Goal: Task Accomplishment & Management: Manage account settings

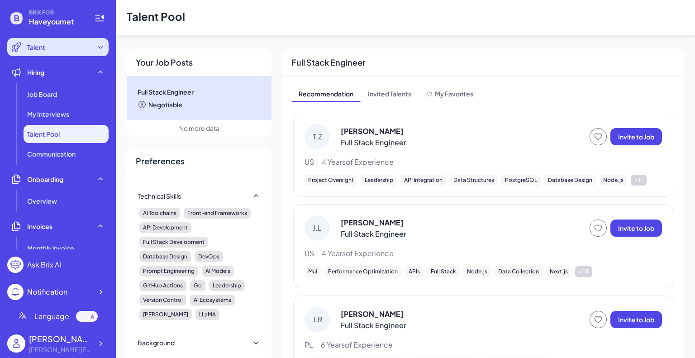
click at [29, 51] on span "Talent" at bounding box center [36, 47] width 18 height 9
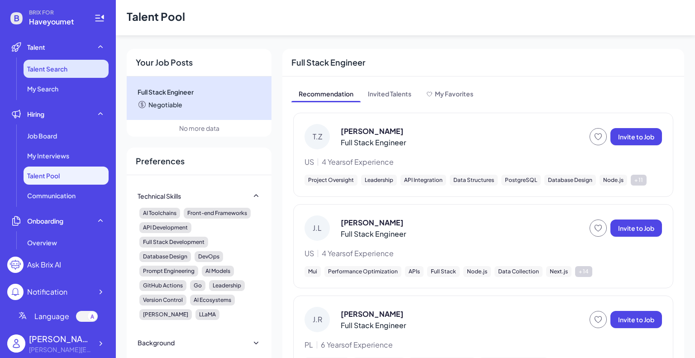
click at [38, 75] on li "Talent Search" at bounding box center [66, 69] width 85 height 18
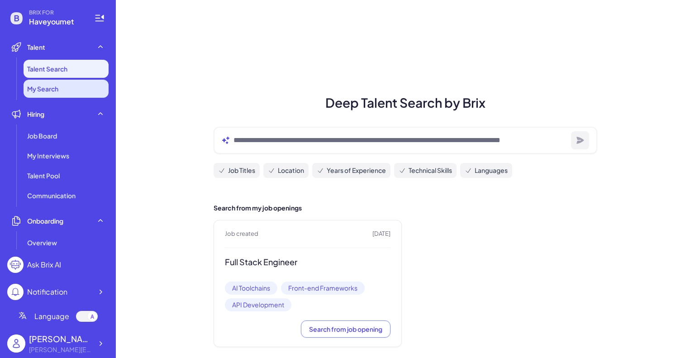
click at [44, 90] on span "My Search" at bounding box center [42, 88] width 31 height 9
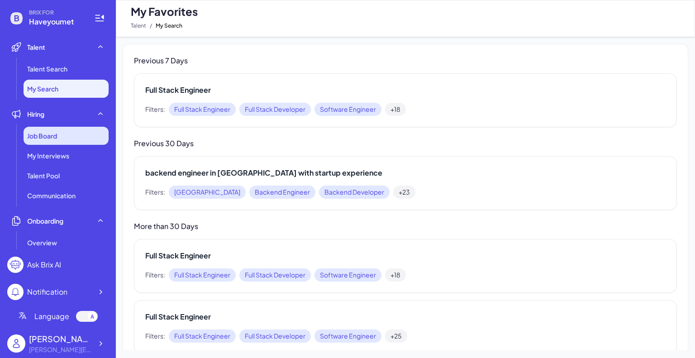
click at [47, 135] on span "Job Board" at bounding box center [42, 135] width 30 height 9
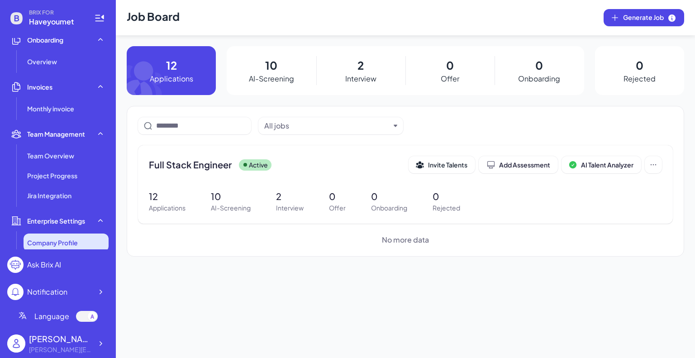
scroll to position [265, 0]
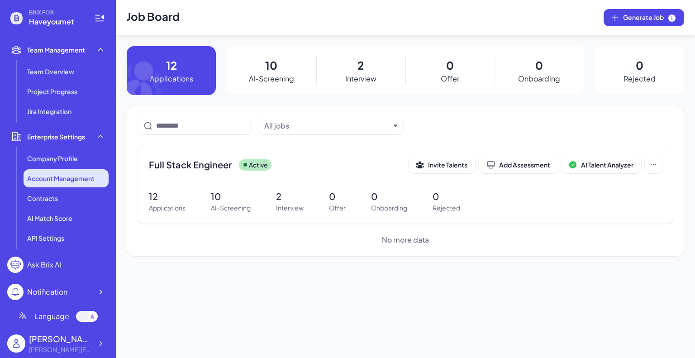
click at [69, 183] on li "Account Management" at bounding box center [66, 178] width 85 height 18
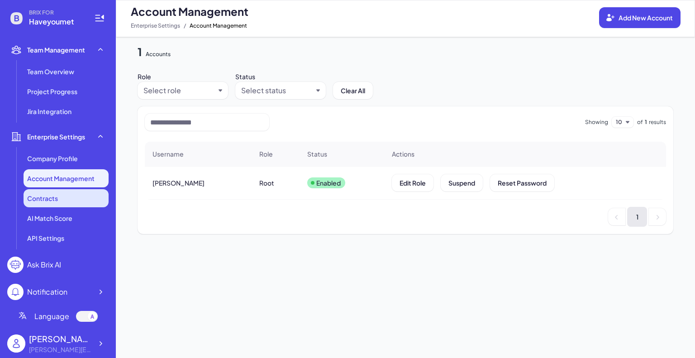
click at [68, 198] on div "Contracts" at bounding box center [66, 198] width 85 height 18
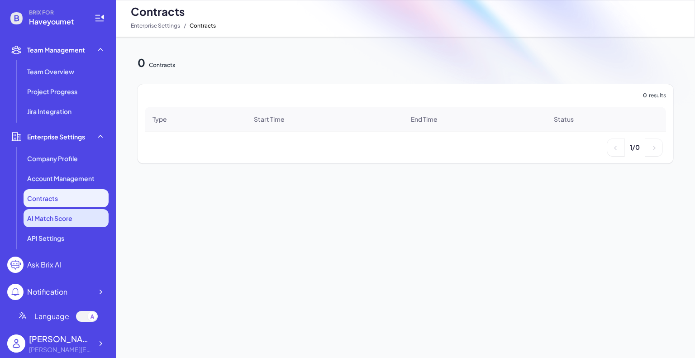
click at [67, 212] on li "AI Match Score" at bounding box center [66, 218] width 85 height 18
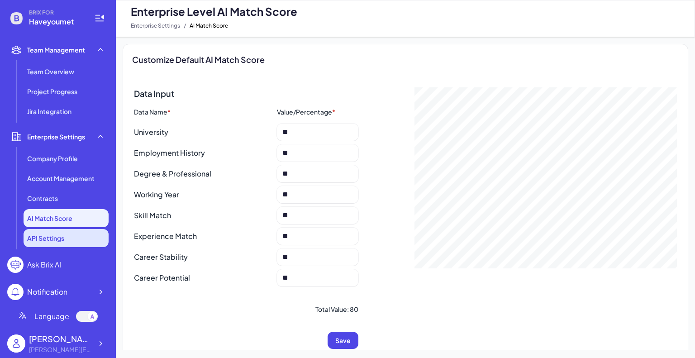
click at [62, 234] on span "API Settings" at bounding box center [45, 237] width 37 height 9
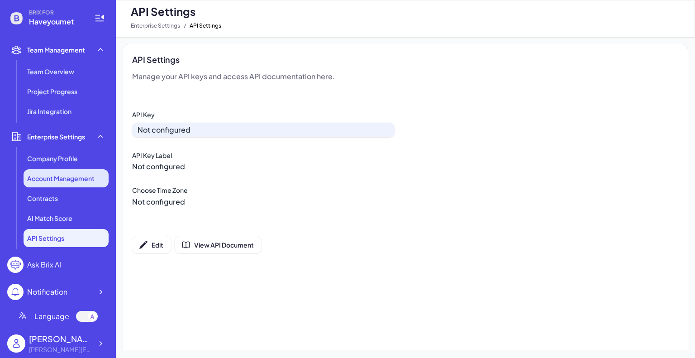
click at [54, 182] on span "Account Management" at bounding box center [60, 178] width 67 height 9
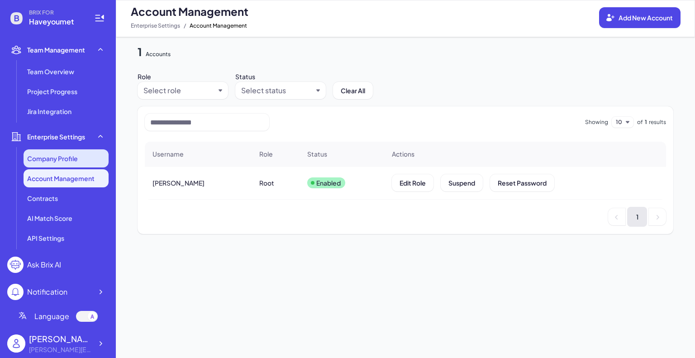
click at [64, 157] on span "Company Profile" at bounding box center [52, 158] width 51 height 9
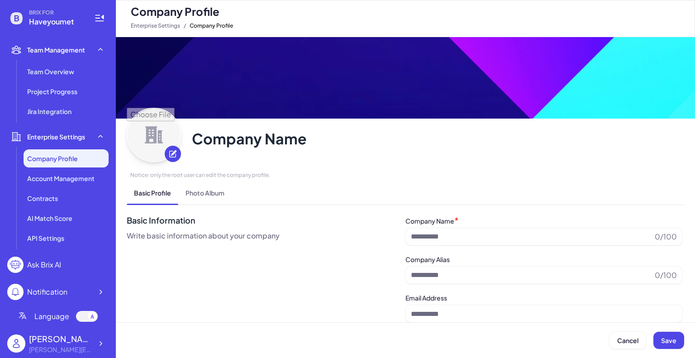
type input "**********"
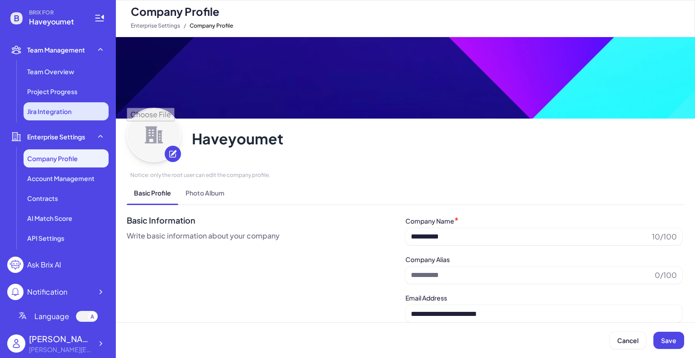
click at [57, 104] on li "Jira Integration" at bounding box center [66, 111] width 85 height 18
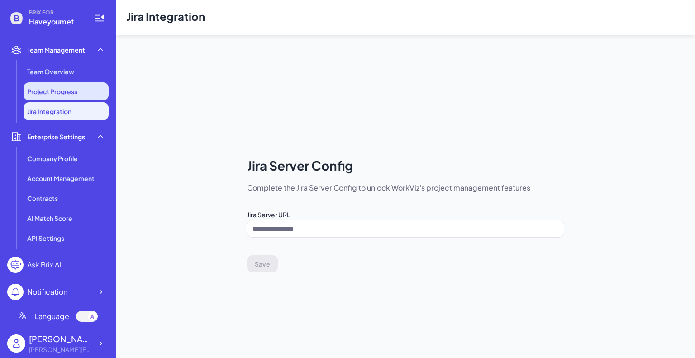
click at [62, 90] on span "Project Progress" at bounding box center [52, 91] width 50 height 9
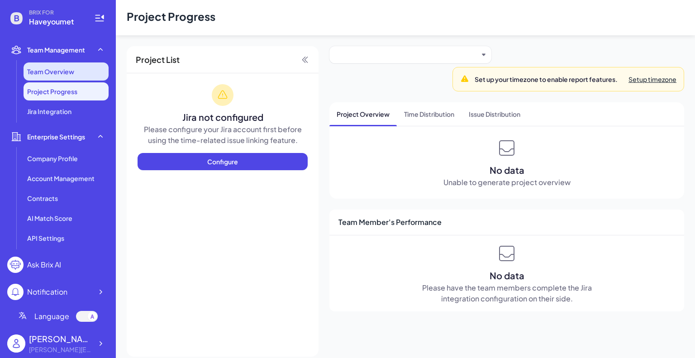
click at [62, 71] on span "Team Overview" at bounding box center [50, 71] width 47 height 9
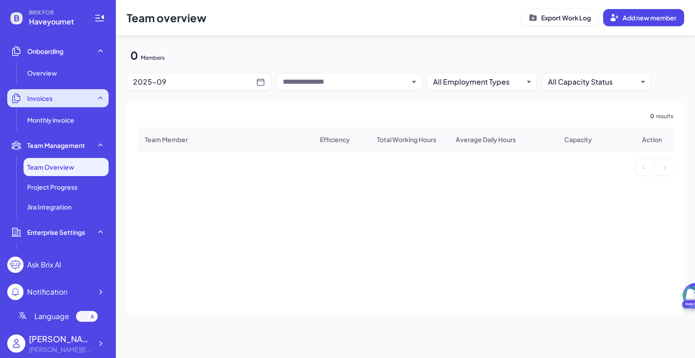
scroll to position [181, 0]
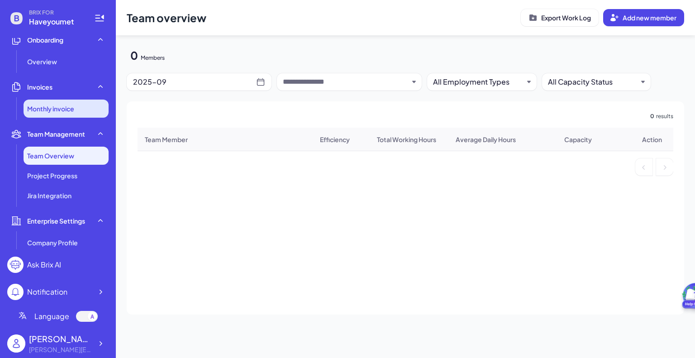
click at [71, 116] on li "Monthly invoice" at bounding box center [66, 109] width 85 height 18
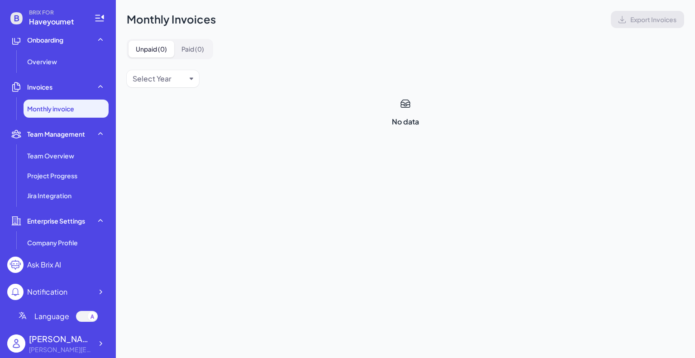
scroll to position [136, 0]
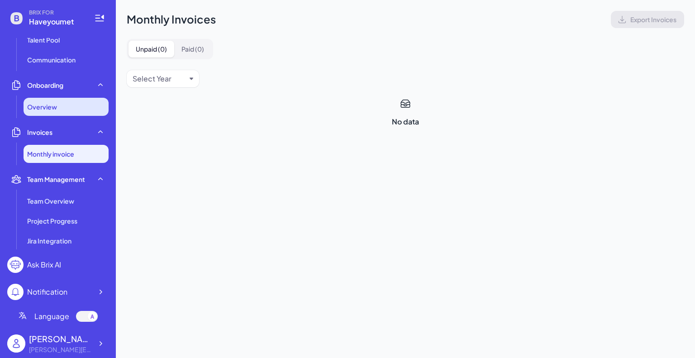
click at [64, 110] on div "Overview" at bounding box center [66, 107] width 85 height 18
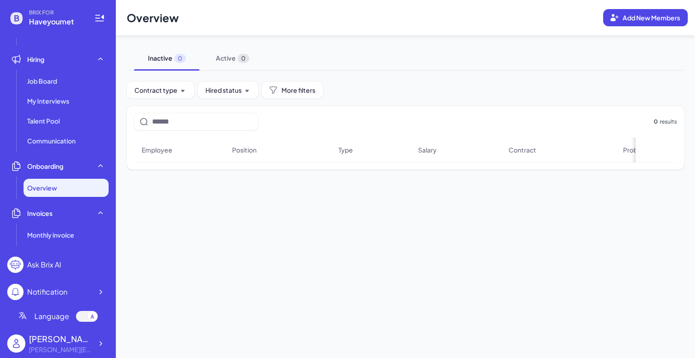
scroll to position [45, 0]
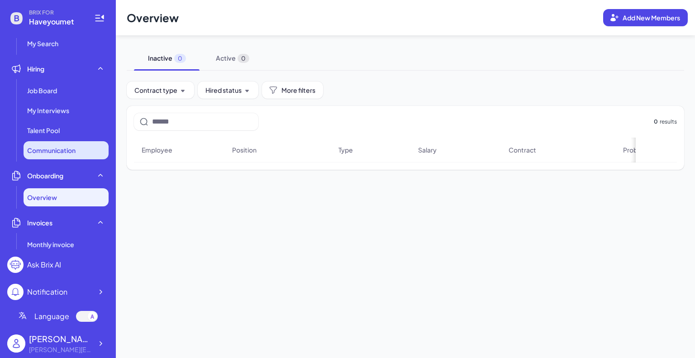
click at [52, 149] on span "Communication" at bounding box center [51, 150] width 48 height 9
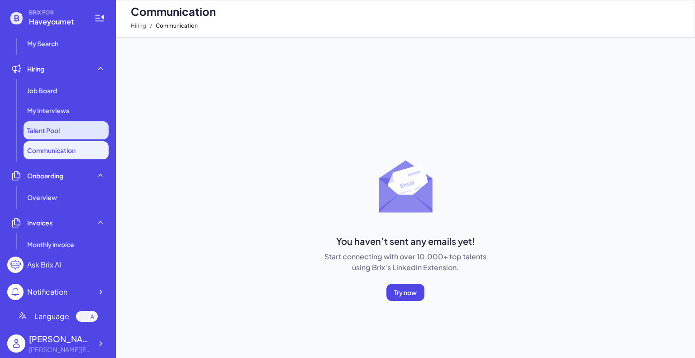
click at [56, 122] on li "Talent Pool" at bounding box center [66, 130] width 85 height 18
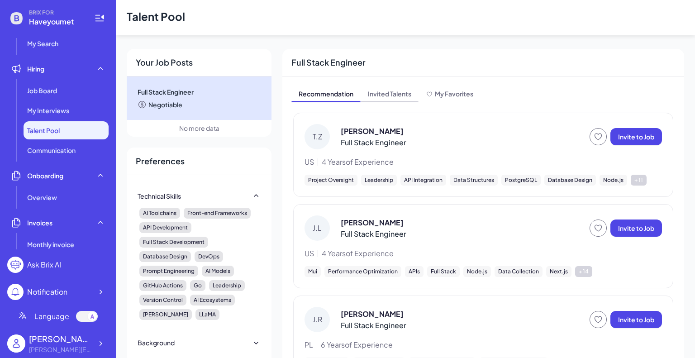
click at [402, 94] on span "Invited Talents" at bounding box center [390, 94] width 58 height 14
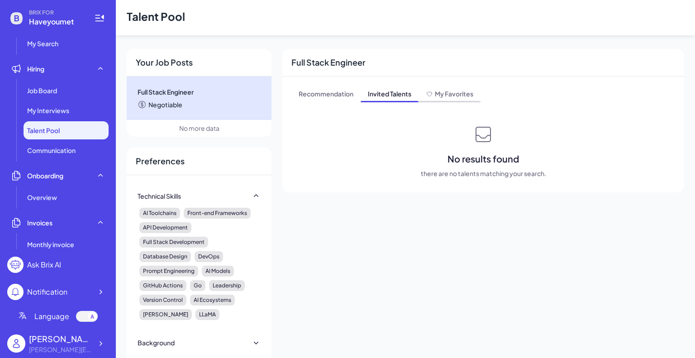
click at [452, 95] on span "My Favorites" at bounding box center [454, 94] width 38 height 8
click at [379, 96] on span "Invited Talents" at bounding box center [390, 94] width 58 height 14
click at [339, 95] on span "Recommendation" at bounding box center [325, 94] width 69 height 14
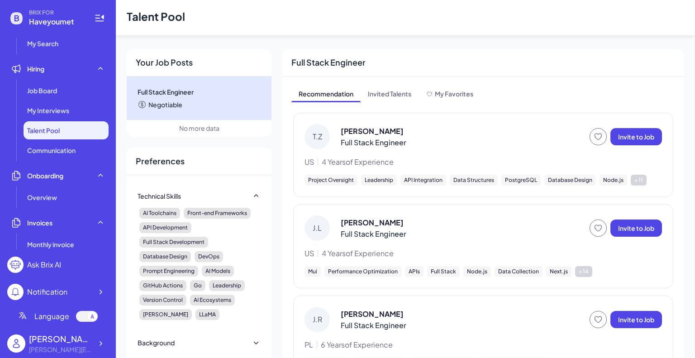
click at [474, 150] on div "[PERSON_NAME] Full Stack Engineer Invite to Job US 4 Years of Experience Projec…" at bounding box center [482, 155] width 357 height 62
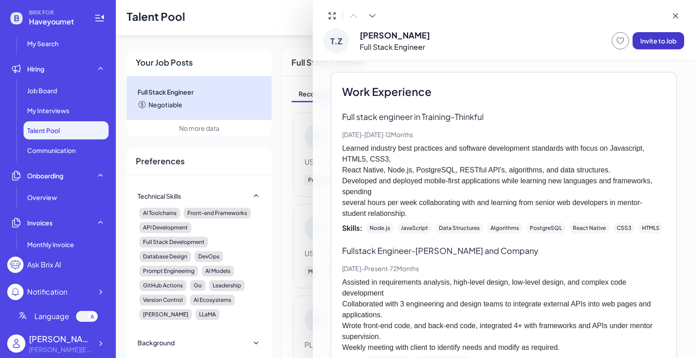
click at [646, 39] on span "Invite to Job" at bounding box center [658, 41] width 36 height 8
click at [679, 16] on icon at bounding box center [675, 15] width 9 height 9
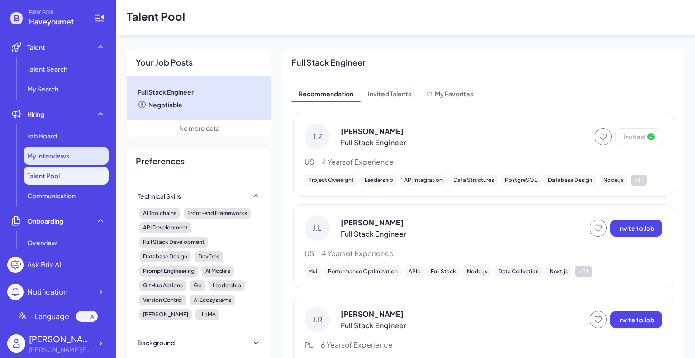
click at [53, 157] on span "My Interviews" at bounding box center [48, 155] width 42 height 9
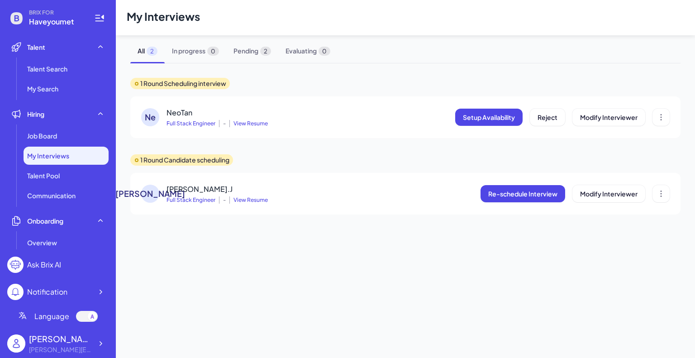
click at [364, 119] on div "Ne NeoTan Full Stack Engineer - View Resume Setup Availability Reject Modify In…" at bounding box center [405, 117] width 528 height 20
click at [258, 121] on span "View Resume" at bounding box center [248, 123] width 38 height 7
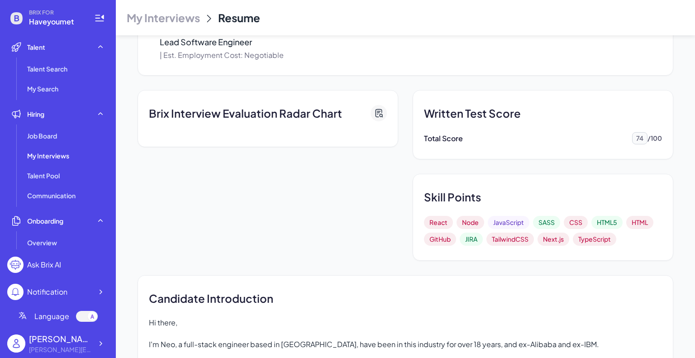
scroll to position [90, 0]
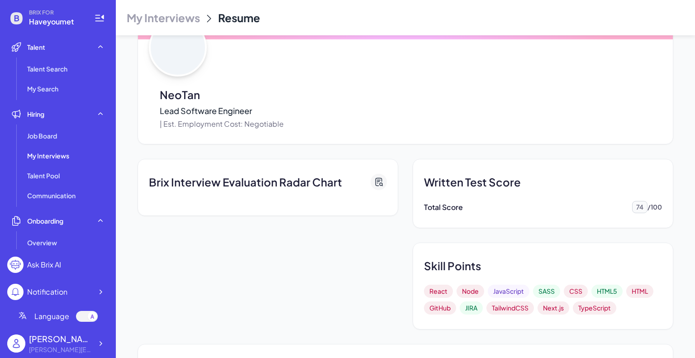
click at [177, 24] on span "My Interviews" at bounding box center [163, 17] width 73 height 14
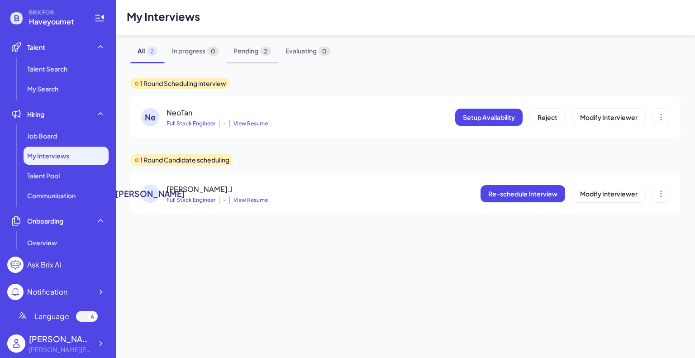
click at [251, 52] on span "Pending 2" at bounding box center [252, 51] width 52 height 24
click at [201, 52] on span "In progress 0" at bounding box center [196, 51] width 62 height 24
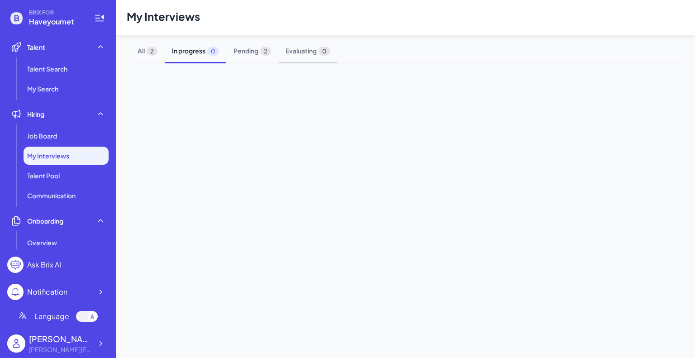
click at [306, 51] on span "Evaluating 0" at bounding box center [307, 51] width 59 height 24
click at [156, 55] on span "All 2" at bounding box center [147, 51] width 34 height 24
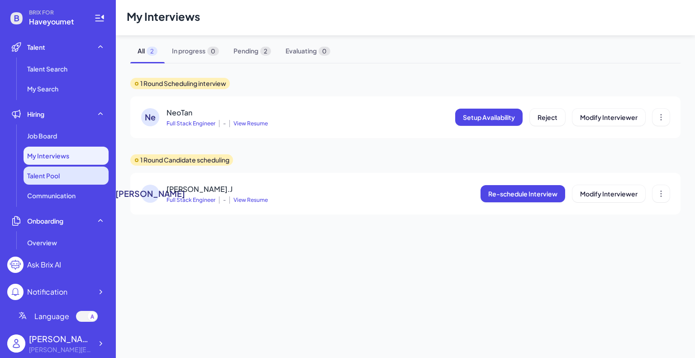
click at [49, 176] on span "Talent Pool" at bounding box center [43, 175] width 33 height 9
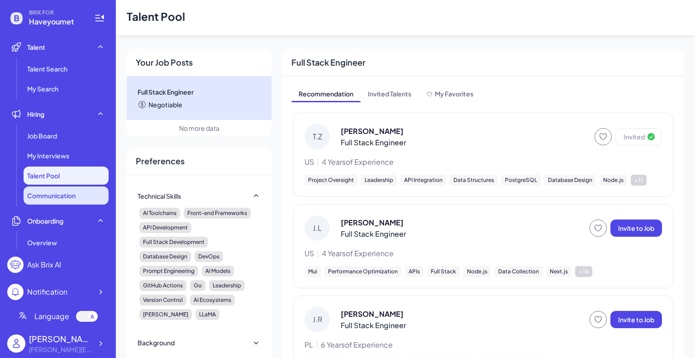
click at [51, 190] on li "Communication" at bounding box center [66, 195] width 85 height 18
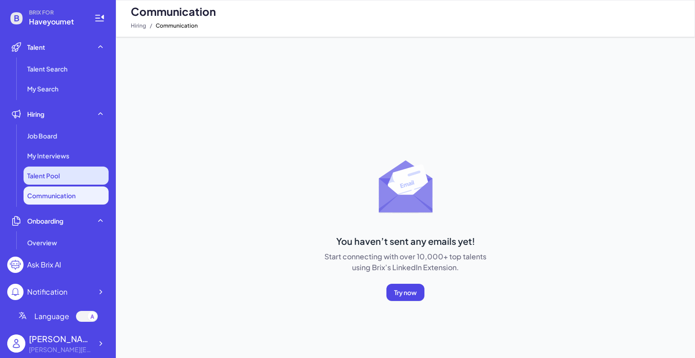
click at [60, 173] on span "Talent Pool" at bounding box center [43, 175] width 33 height 9
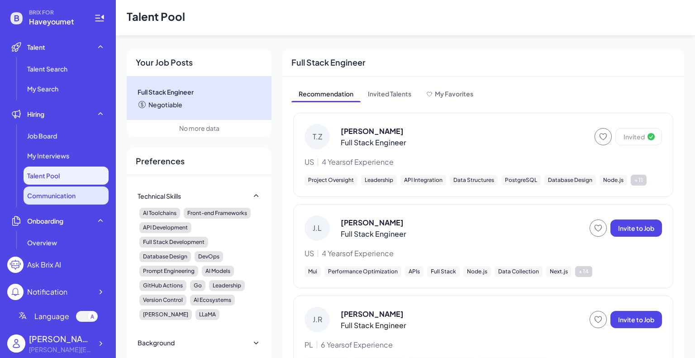
click at [57, 190] on li "Communication" at bounding box center [66, 195] width 85 height 18
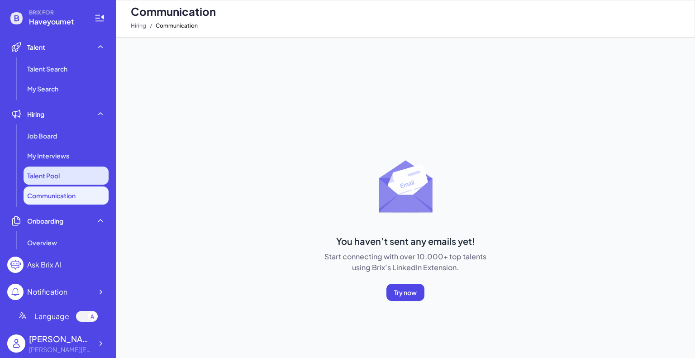
click at [57, 176] on span "Talent Pool" at bounding box center [43, 175] width 33 height 9
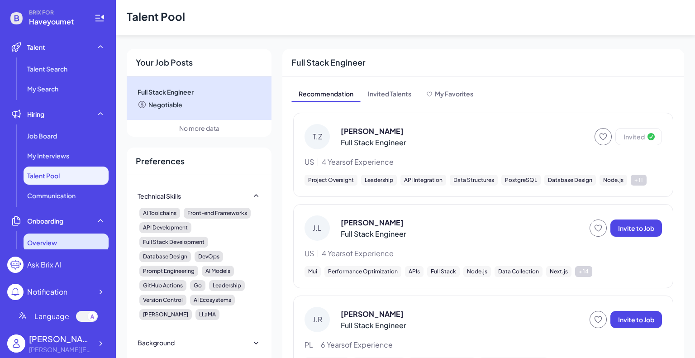
click at [46, 234] on div "Overview" at bounding box center [66, 242] width 85 height 18
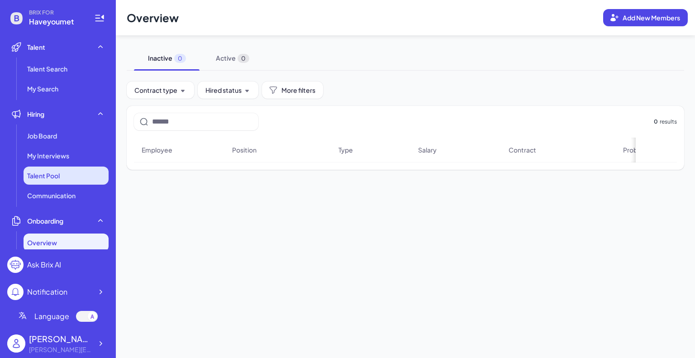
click at [44, 181] on li "Talent Pool" at bounding box center [66, 175] width 85 height 18
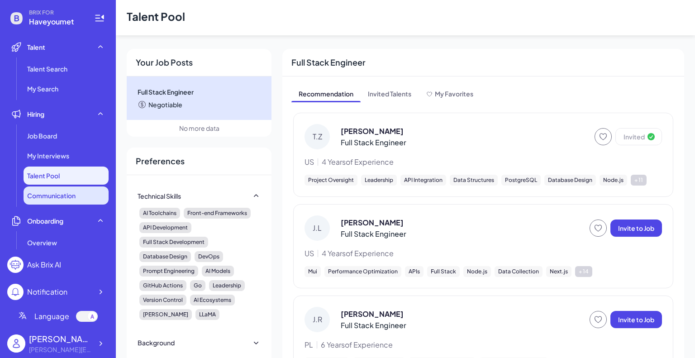
click at [65, 199] on span "Communication" at bounding box center [51, 195] width 48 height 9
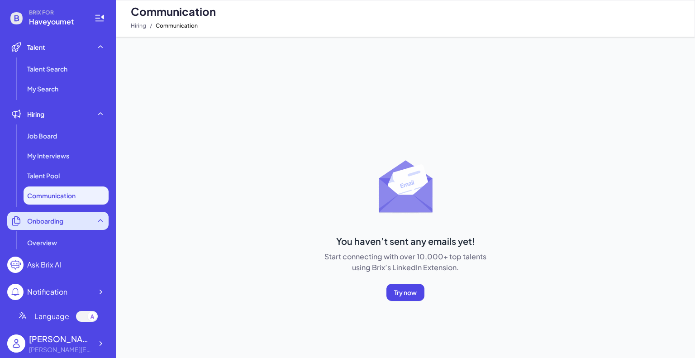
click at [60, 227] on div "Onboarding" at bounding box center [57, 221] width 101 height 18
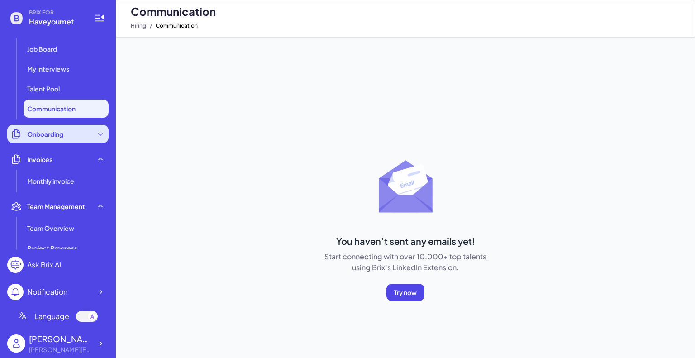
scroll to position [136, 0]
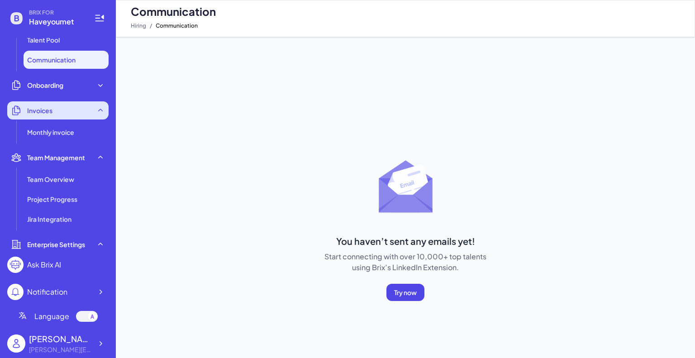
click at [29, 108] on span "Invoices" at bounding box center [39, 110] width 25 height 9
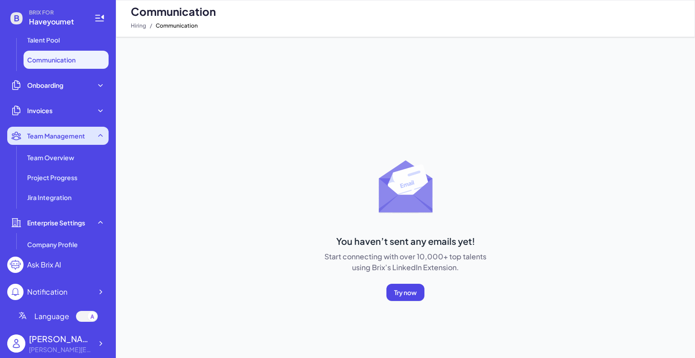
click at [37, 127] on div "Team Management" at bounding box center [57, 136] width 101 height 18
click at [39, 132] on span "Team Management" at bounding box center [56, 135] width 58 height 9
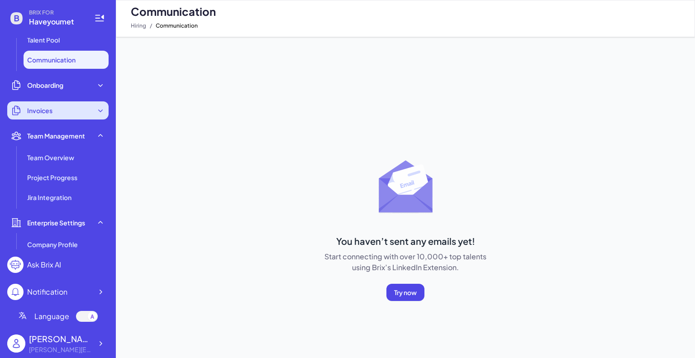
click at [42, 118] on div "Invoices" at bounding box center [57, 110] width 101 height 18
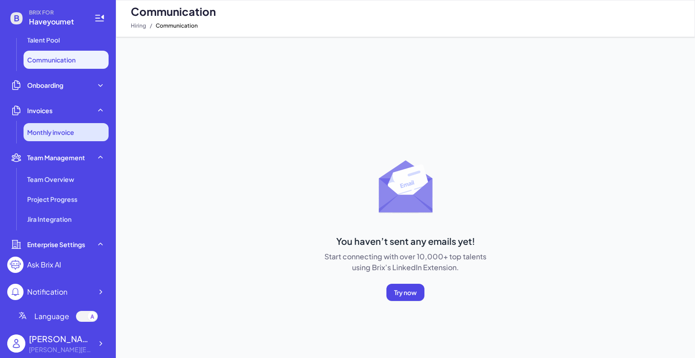
click at [46, 137] on li "Monthly invoice" at bounding box center [66, 132] width 85 height 18
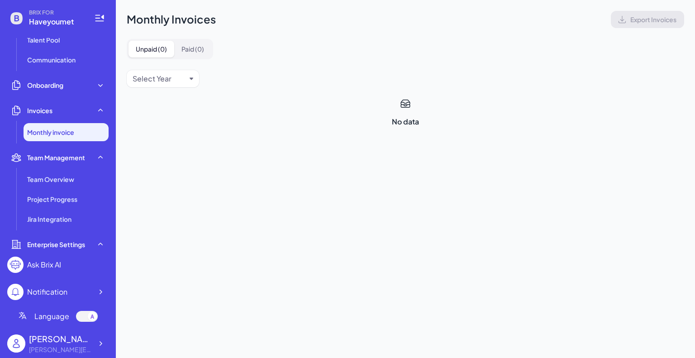
click at [53, 127] on li "Monthly invoice" at bounding box center [66, 132] width 85 height 18
click at [52, 183] on span "Team Overview" at bounding box center [50, 179] width 47 height 9
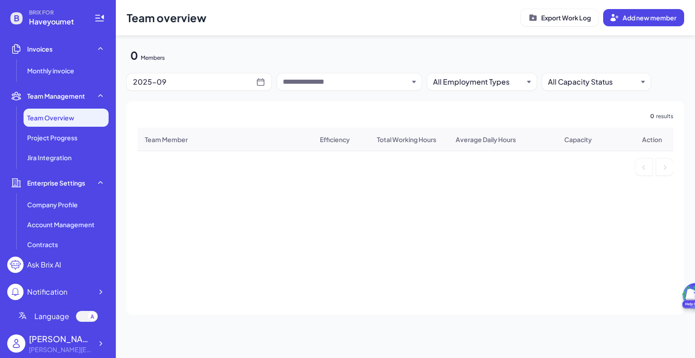
scroll to position [243, 0]
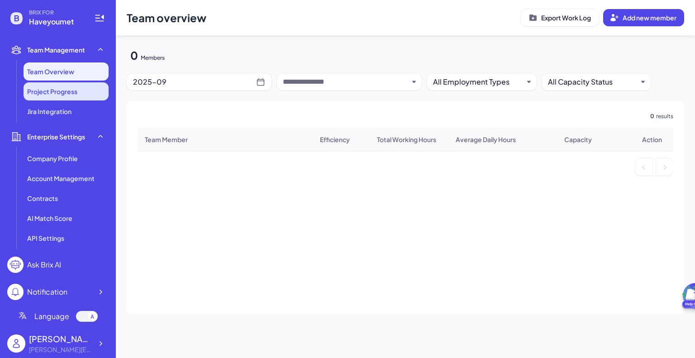
click at [54, 96] on li "Project Progress" at bounding box center [66, 91] width 85 height 18
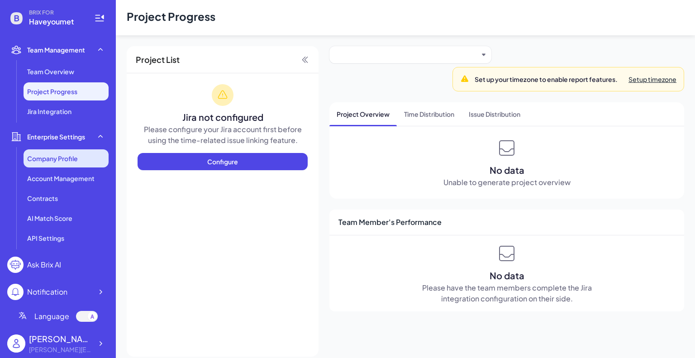
click at [52, 159] on span "Company Profile" at bounding box center [52, 158] width 51 height 9
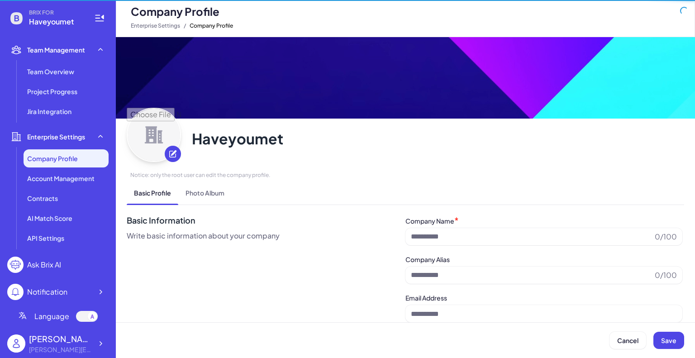
type input "**********"
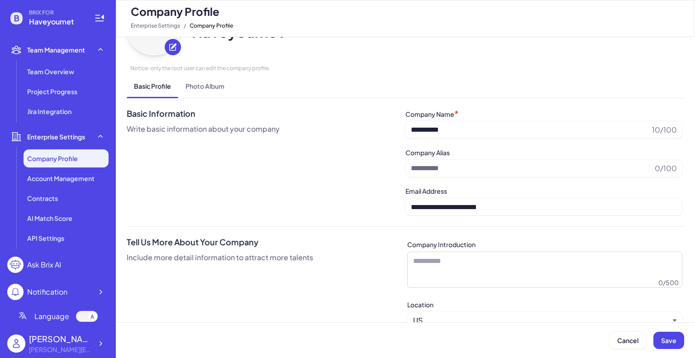
scroll to position [238, 0]
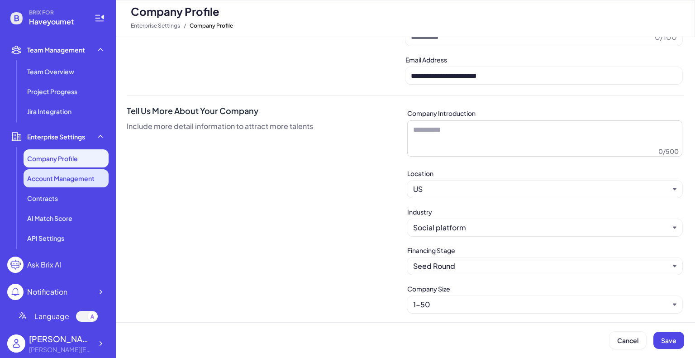
click at [50, 177] on span "Account Management" at bounding box center [60, 178] width 67 height 9
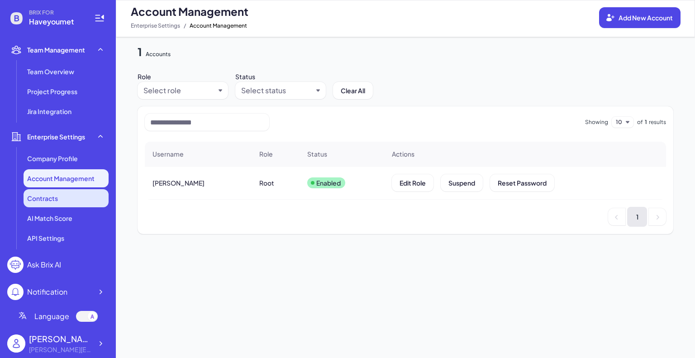
click at [44, 204] on div "Contracts" at bounding box center [66, 198] width 85 height 18
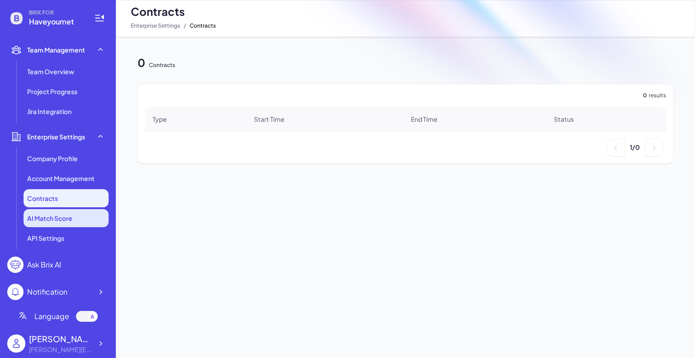
click at [51, 214] on span "AI Match Score" at bounding box center [49, 218] width 45 height 9
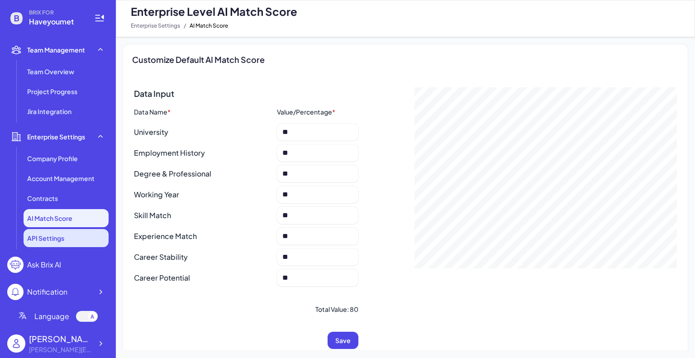
click at [47, 230] on li "API Settings" at bounding box center [66, 238] width 85 height 18
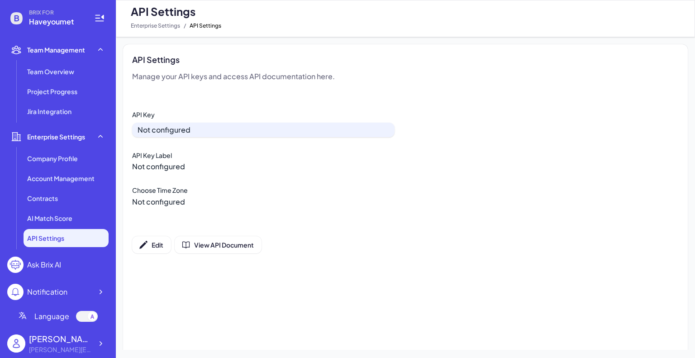
click at [57, 266] on div "Ask Brix AI" at bounding box center [44, 264] width 34 height 11
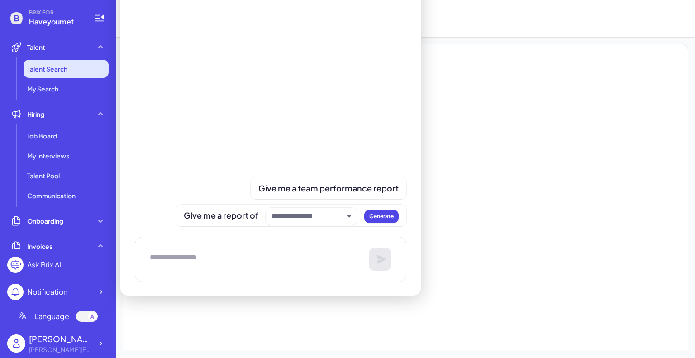
click at [51, 71] on span "Talent Search" at bounding box center [47, 68] width 40 height 9
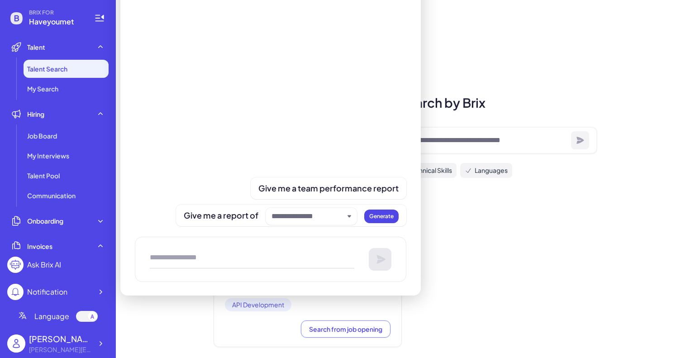
click at [598, 194] on div "Deep Talent Search by Brix Job Titles Location Years of Experience Technical Sk…" at bounding box center [405, 220] width 405 height 254
click at [597, 194] on div "Deep Talent Search by Brix Job Titles Location Years of Experience Technical Sk…" at bounding box center [405, 220] width 405 height 254
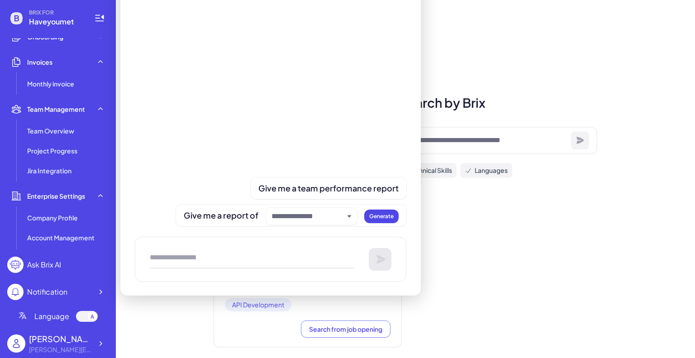
scroll to position [243, 0]
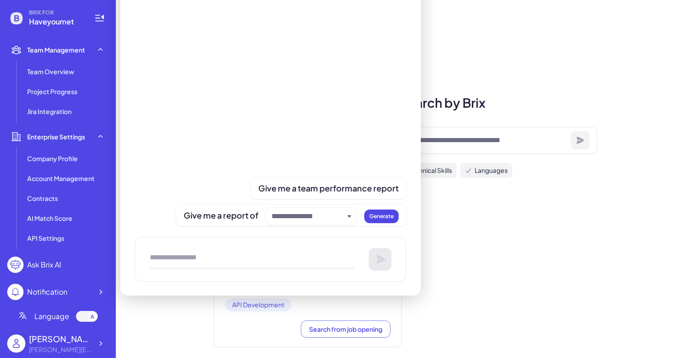
click at [123, 242] on div "Give me a team performance report Give me a report of Generate" at bounding box center [270, 134] width 300 height 324
drag, startPoint x: 144, startPoint y: 282, endPoint x: 461, endPoint y: 265, distance: 317.6
type textarea "**********"
click at [467, 285] on section "BRIX FOR Haveyoumet Talent Talent Search My Search Hiring Job Board My Intervie…" at bounding box center [347, 179] width 695 height 358
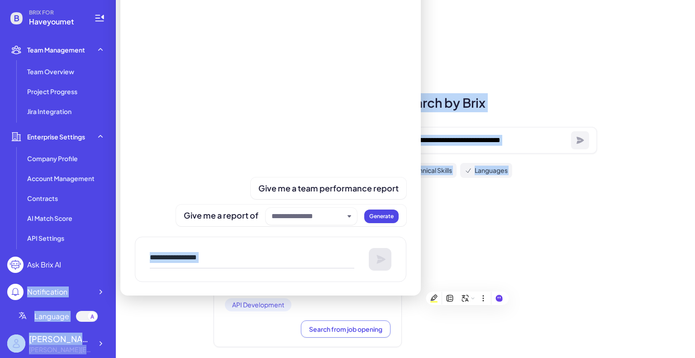
click at [536, 190] on div "Deep Talent Search by Brix Job Titles Location Years of Experience Technical Sk…" at bounding box center [405, 220] width 405 height 254
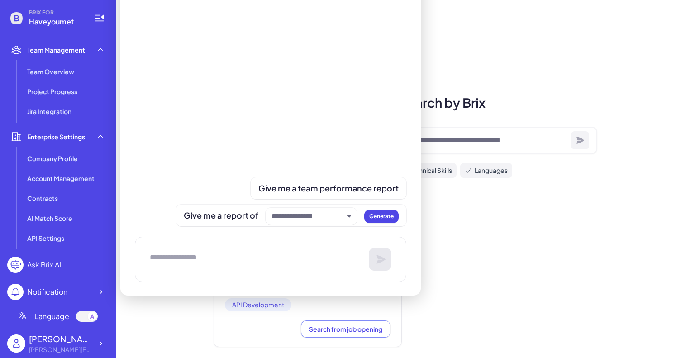
click at [48, 265] on div "Ask Brix AI" at bounding box center [44, 264] width 34 height 11
click at [47, 236] on span "API Settings" at bounding box center [45, 237] width 37 height 9
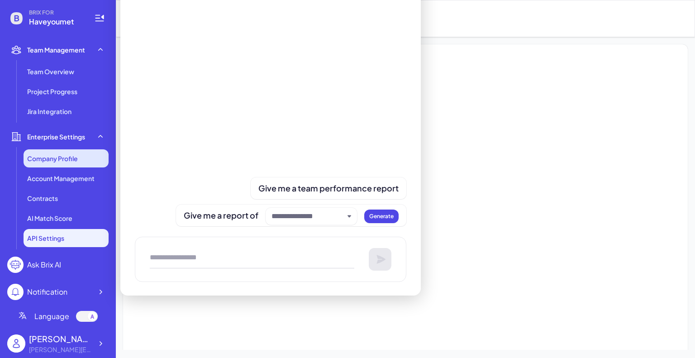
click at [71, 163] on li "Company Profile" at bounding box center [66, 158] width 85 height 18
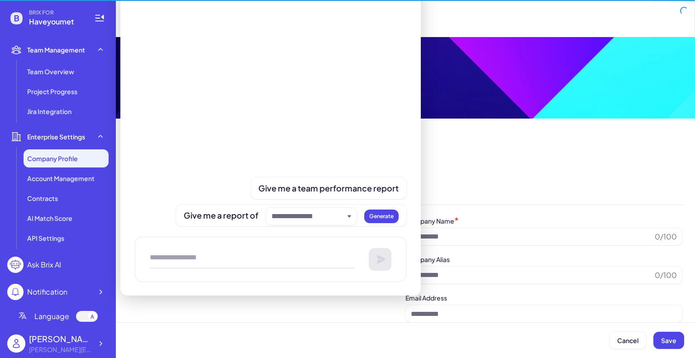
type input "**********"
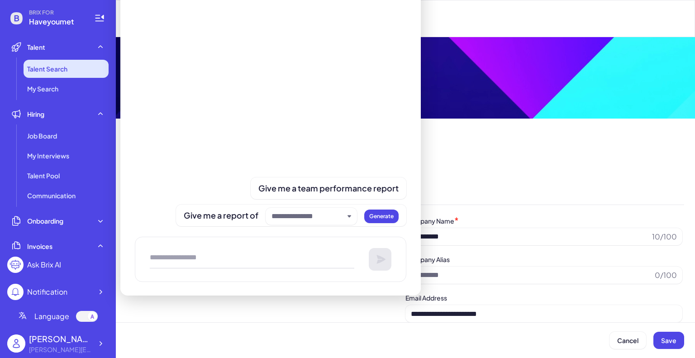
click at [38, 62] on li "Talent Search" at bounding box center [66, 69] width 85 height 18
